Goal: Entertainment & Leisure: Consume media (video, audio)

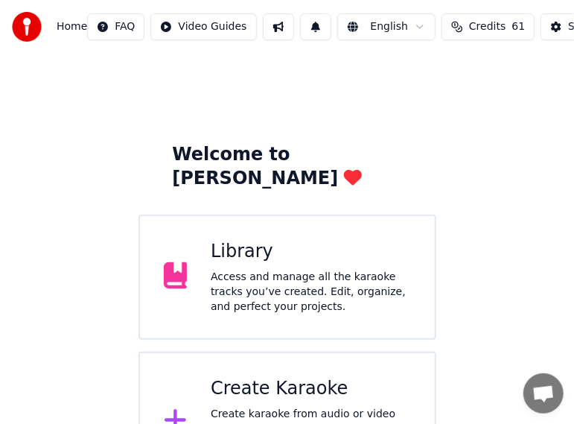
click at [285, 241] on div "Library Access and manage all the karaoke tracks you’ve created. Edit, organize…" at bounding box center [311, 277] width 200 height 74
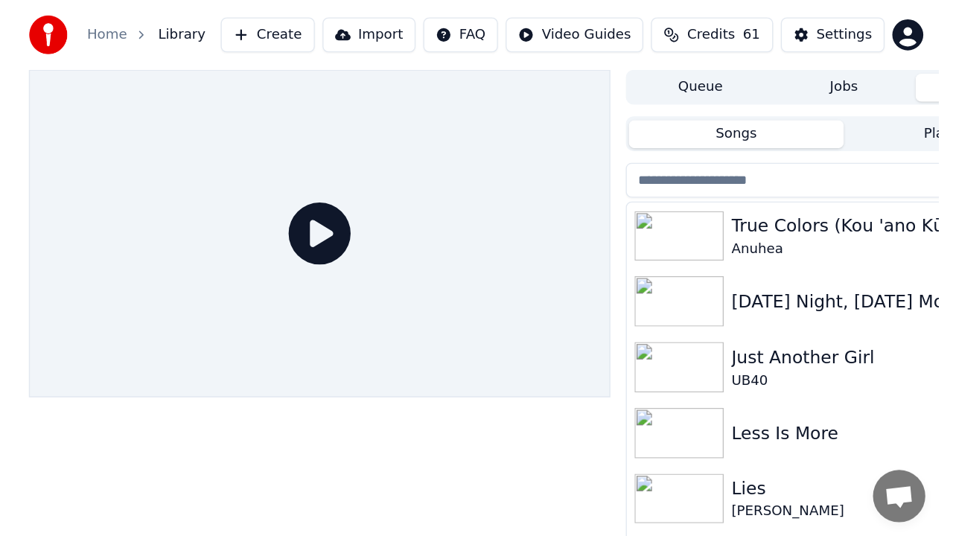
scroll to position [288, 0]
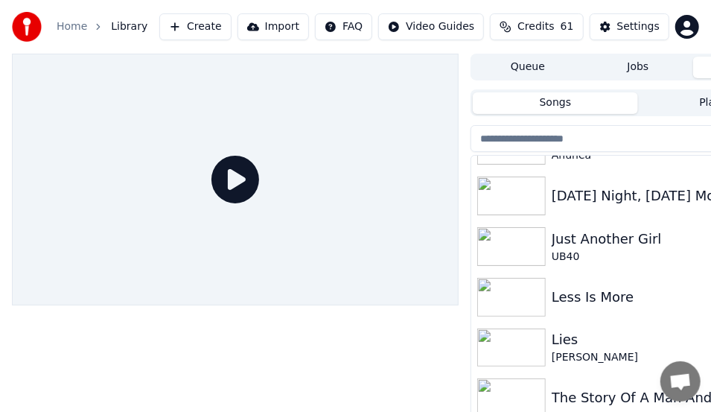
click at [568, 197] on div "[DATE] Night, [DATE] Morning" at bounding box center [668, 195] width 232 height 21
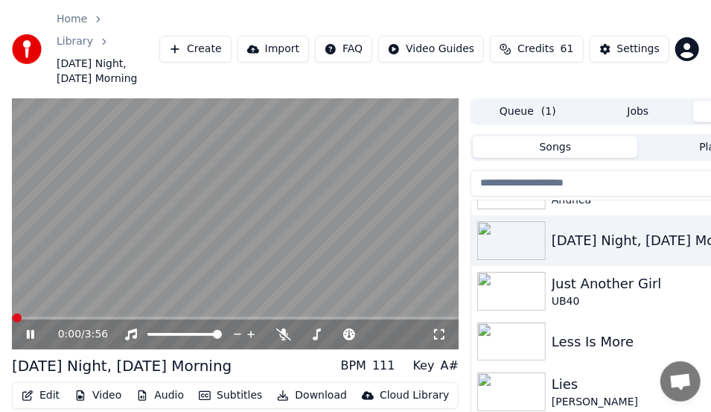
click at [30, 328] on icon at bounding box center [41, 334] width 34 height 12
click at [439, 328] on icon at bounding box center [439, 334] width 15 height 12
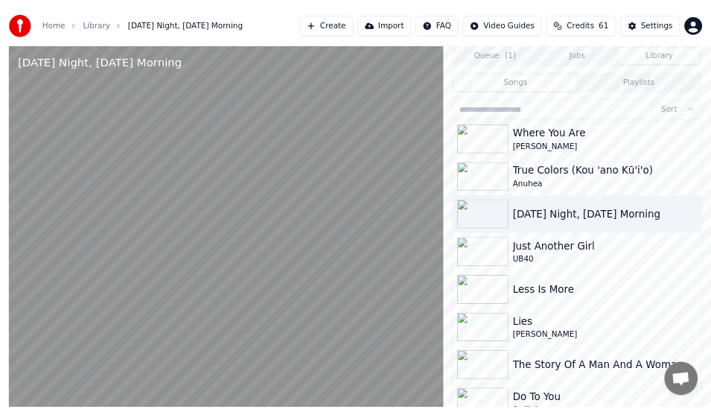
scroll to position [205, 0]
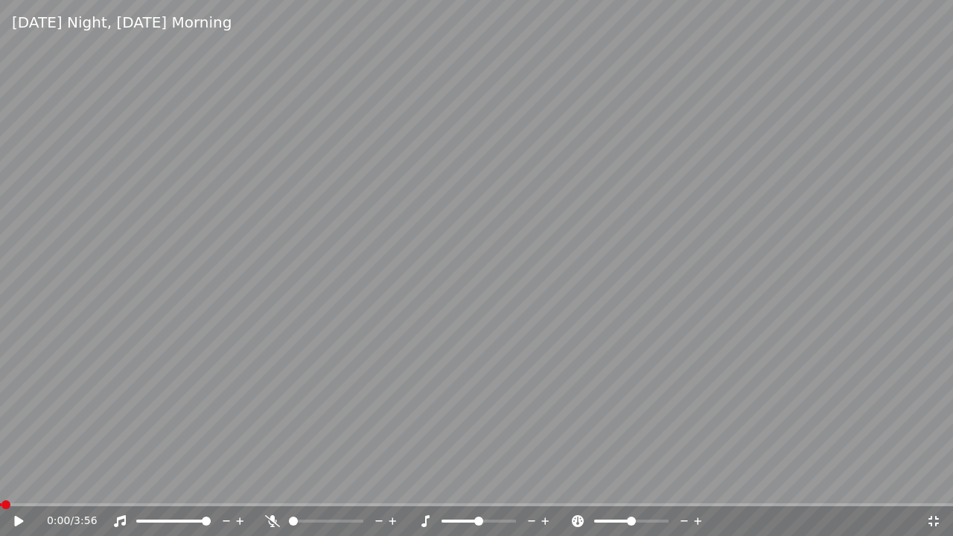
click at [17, 492] on icon at bounding box center [18, 521] width 9 height 10
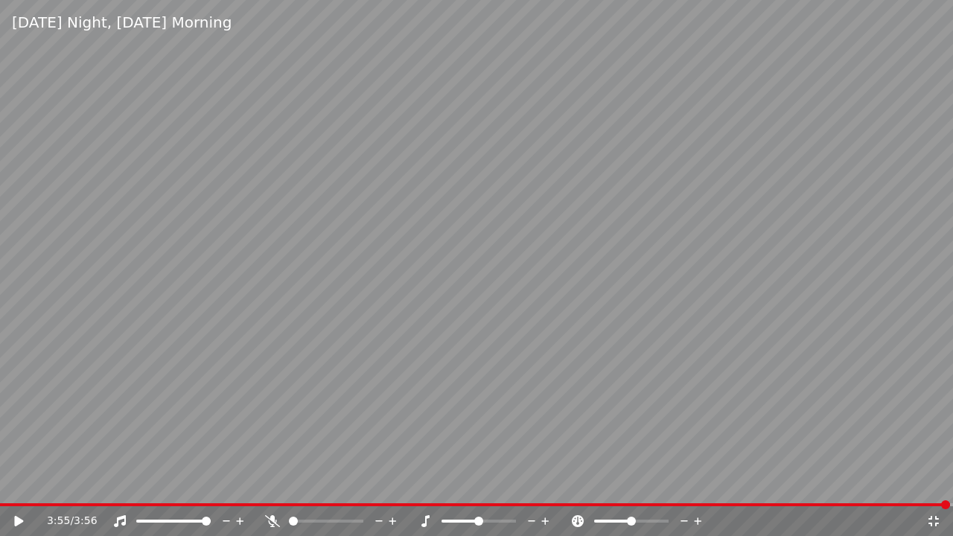
click at [933, 492] on icon at bounding box center [934, 521] width 15 height 12
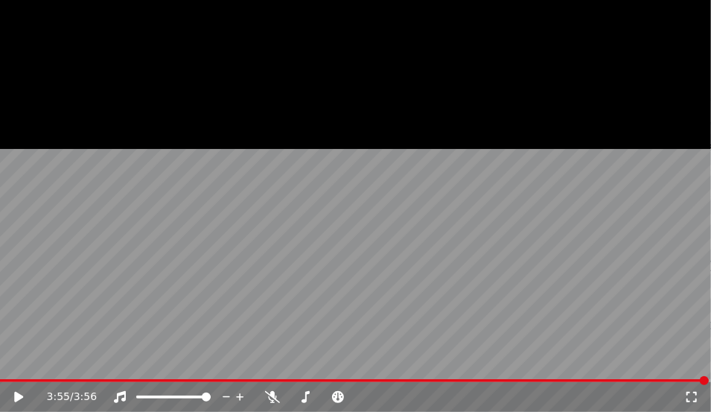
scroll to position [288, 0]
